Goal: Task Accomplishment & Management: Use online tool/utility

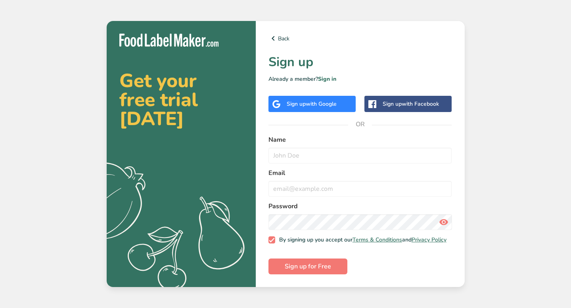
click at [307, 104] on span "with Google" at bounding box center [320, 104] width 31 height 8
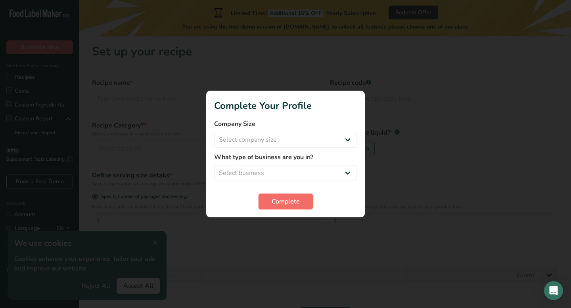
click at [290, 203] on span "Complete" at bounding box center [285, 202] width 28 height 10
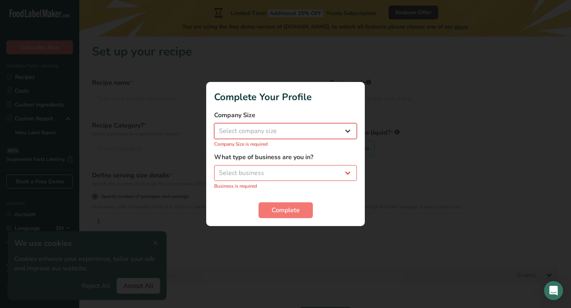
click at [278, 129] on select "Select company size Fewer than 10 Employees 10 to 50 Employees 51 to 500 Employ…" at bounding box center [285, 131] width 143 height 16
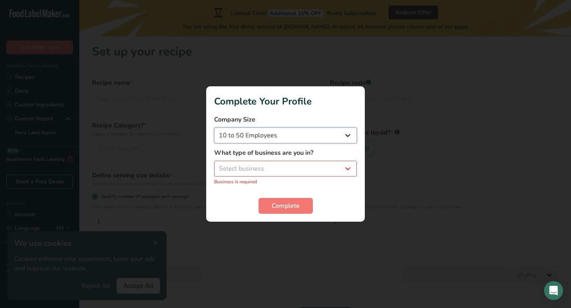
click at [270, 134] on select "Fewer than 10 Employees 10 to 50 Employees 51 to 500 Employees Over 500 Employe…" at bounding box center [285, 136] width 143 height 16
select select "1"
click at [266, 168] on select "Select business Packaged Food Manufacturer Restaurant & Cafe Bakery Meal Plans …" at bounding box center [285, 169] width 143 height 16
select select "8"
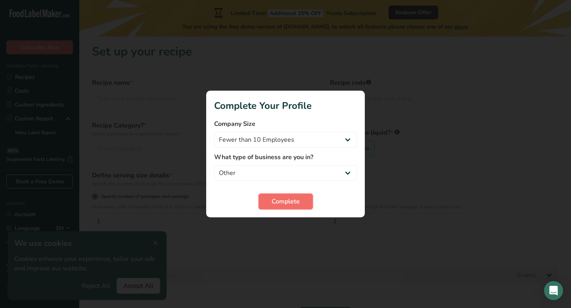
click at [272, 199] on span "Complete" at bounding box center [285, 202] width 28 height 10
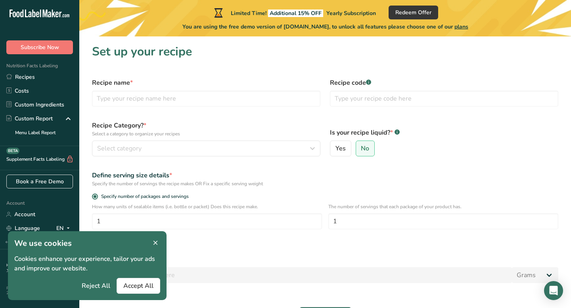
scroll to position [53, 0]
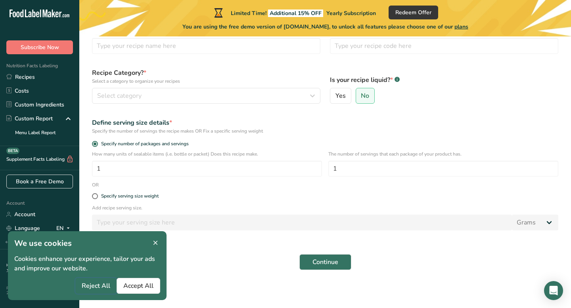
click at [93, 288] on span "Reject All" at bounding box center [96, 286] width 29 height 10
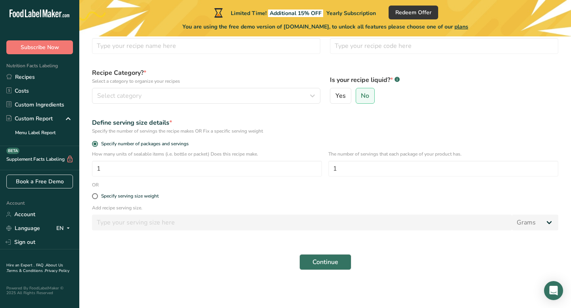
scroll to position [0, 0]
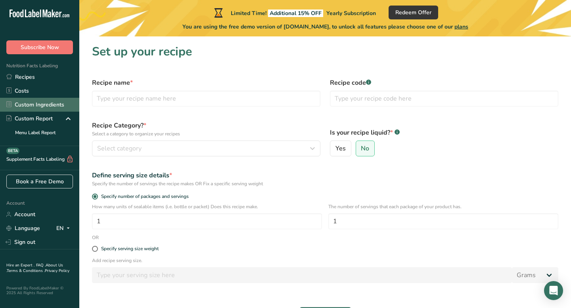
click at [41, 105] on link "Custom Ingredients" at bounding box center [39, 105] width 79 height 14
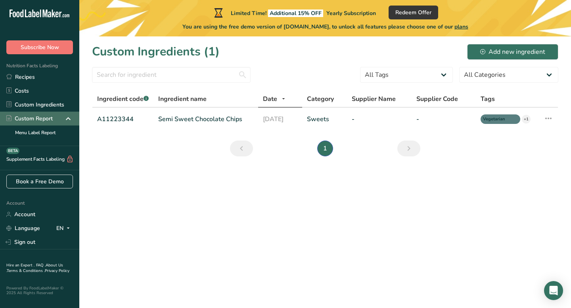
click at [45, 123] on div "Custom Report" at bounding box center [39, 119] width 79 height 14
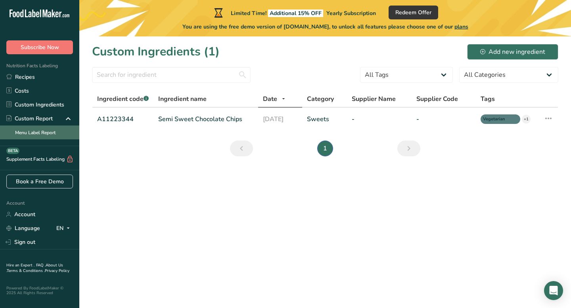
click at [47, 133] on link "Menu Label Report" at bounding box center [39, 133] width 79 height 14
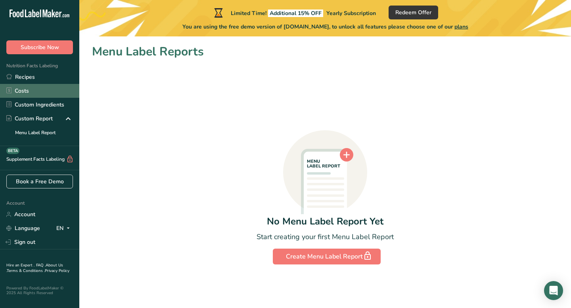
click at [29, 86] on link "Costs" at bounding box center [39, 91] width 79 height 14
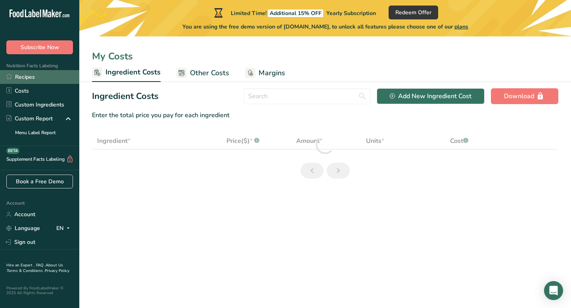
select select "1"
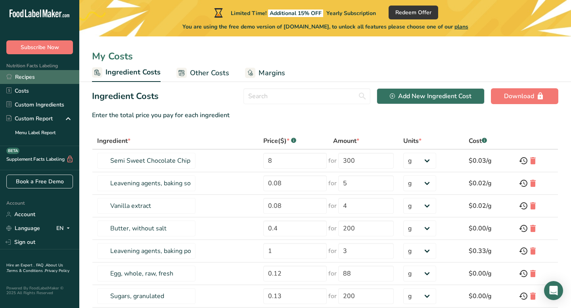
click at [29, 76] on link "Recipes" at bounding box center [39, 77] width 79 height 14
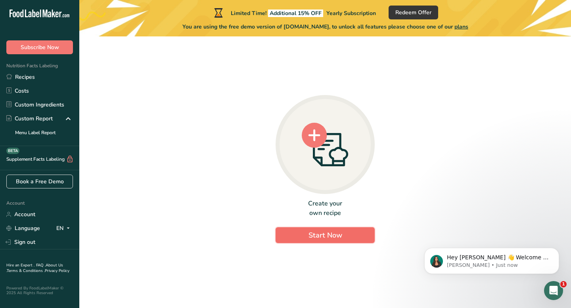
click at [314, 233] on span "Start Now" at bounding box center [325, 236] width 34 height 10
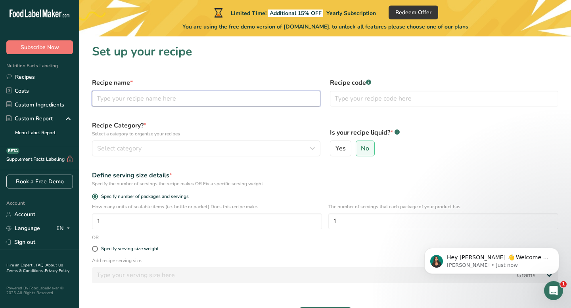
click at [198, 98] on input "text" at bounding box center [206, 99] width 228 height 16
type input "Ateez"
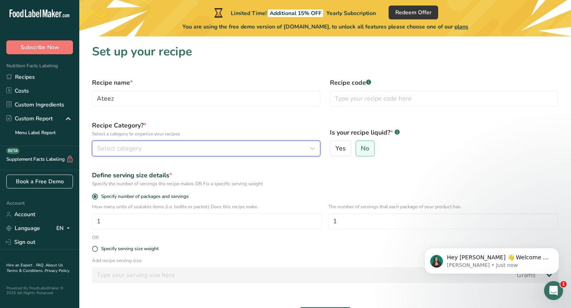
click at [176, 154] on button "Select category" at bounding box center [206, 149] width 228 height 16
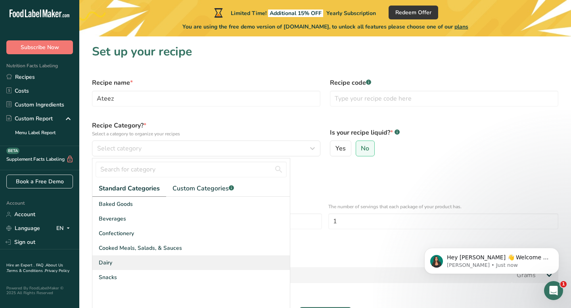
click at [130, 263] on div "Dairy" at bounding box center [190, 263] width 197 height 15
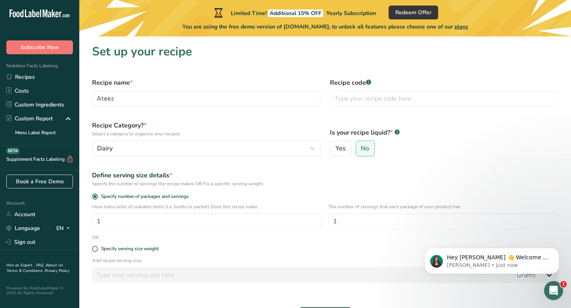
scroll to position [53, 0]
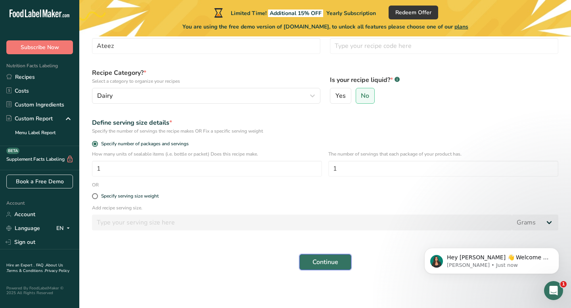
click at [317, 255] on button "Continue" at bounding box center [325, 262] width 52 height 16
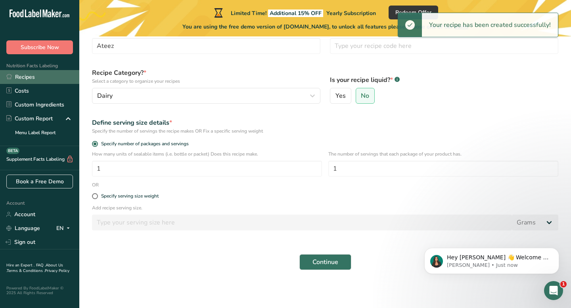
click at [38, 75] on link "Recipes" at bounding box center [39, 77] width 79 height 14
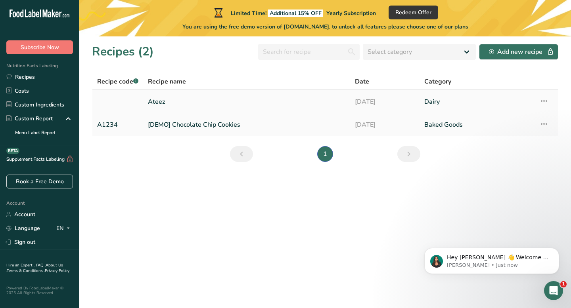
click at [218, 106] on link "Ateez" at bounding box center [246, 102] width 197 height 17
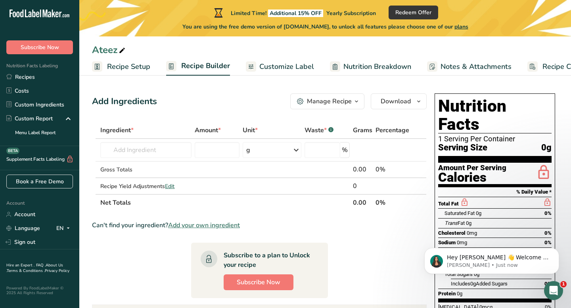
click at [289, 63] on span "Customize Label" at bounding box center [286, 66] width 55 height 11
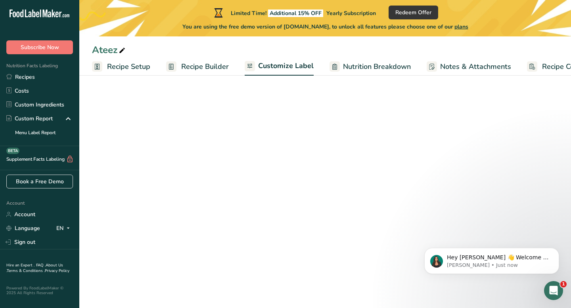
scroll to position [0, 32]
